Goal: Information Seeking & Learning: Learn about a topic

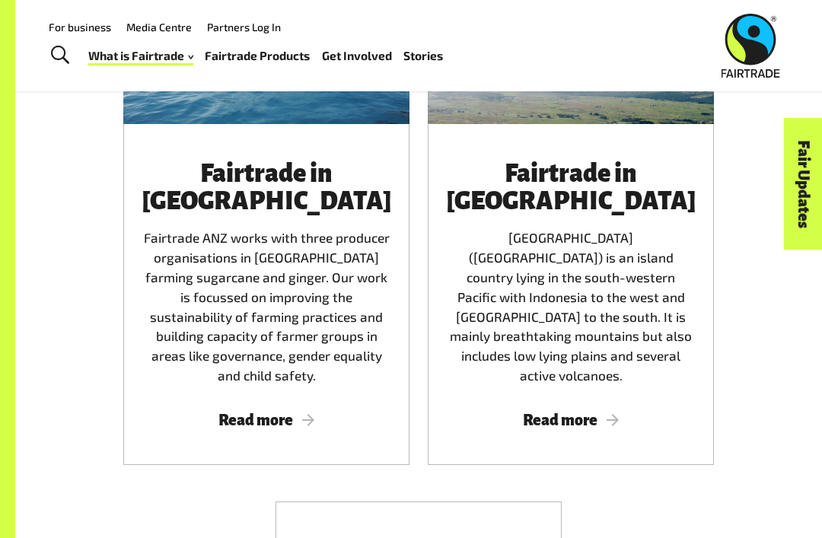
scroll to position [2398, 0]
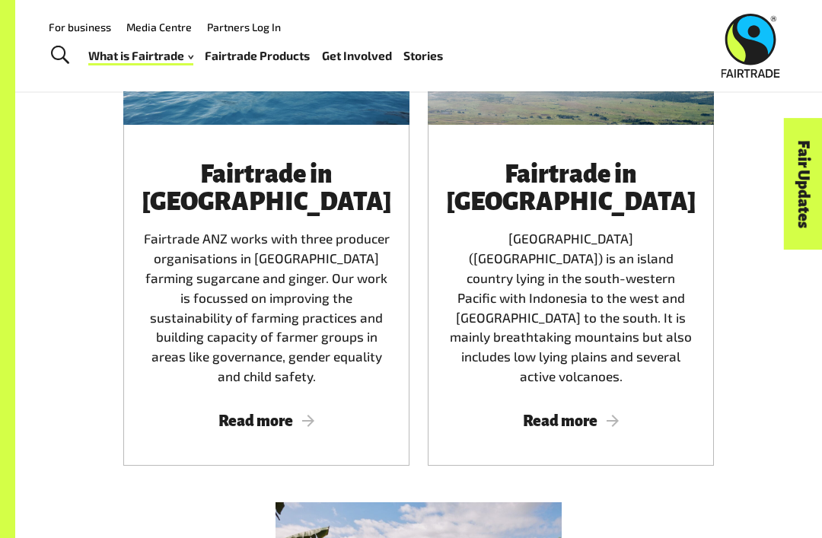
click at [696, 248] on div "Fair Updates" at bounding box center [718, 231] width 132 height 39
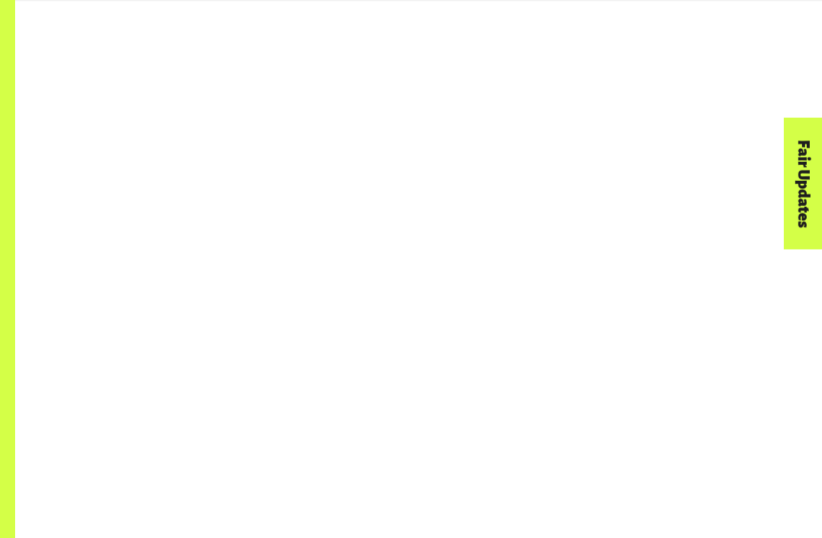
scroll to position [1096, 0]
click at [718, 59] on div at bounding box center [418, 345] width 807 height 573
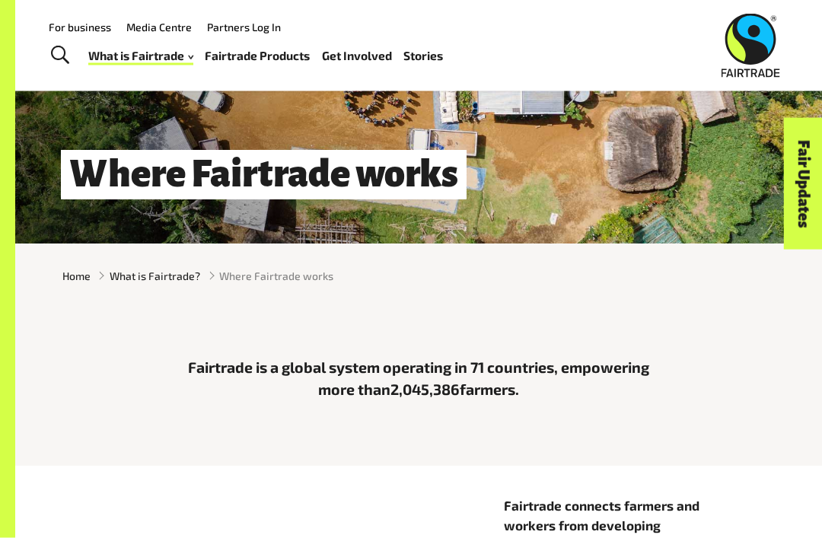
scroll to position [0, 0]
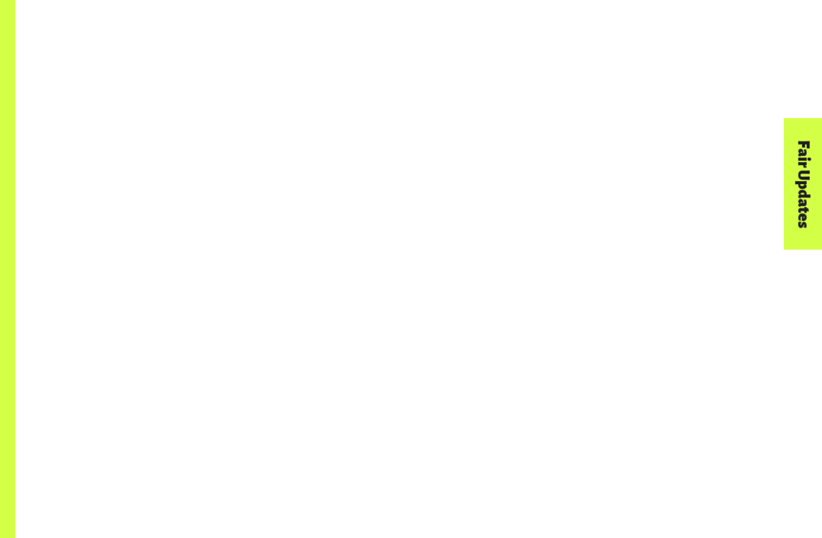
scroll to position [1121, 0]
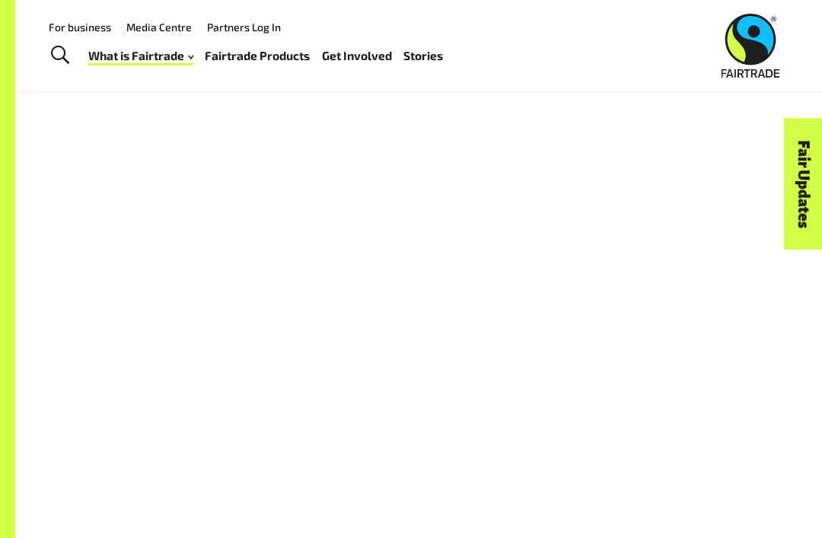
scroll to position [1093, 0]
click at [78, 180] on div at bounding box center [418, 349] width 730 height 476
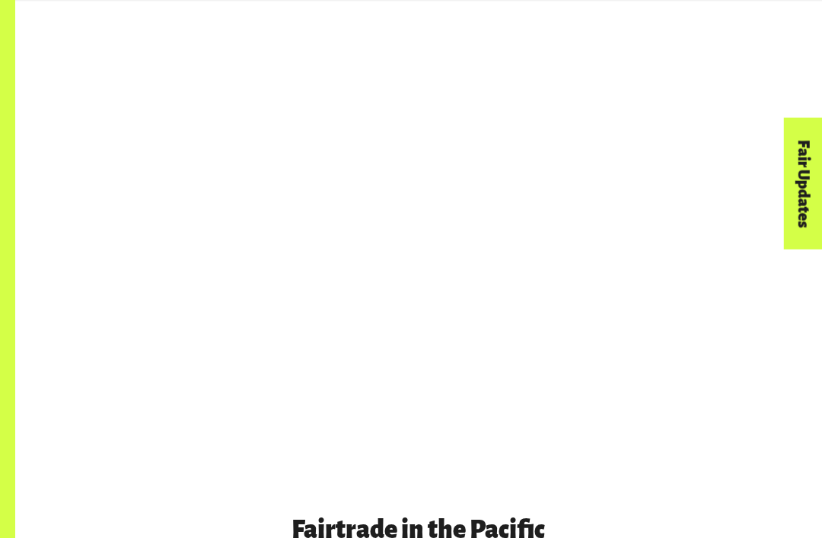
scroll to position [1213, 0]
